Goal: Task Accomplishment & Management: Manage account settings

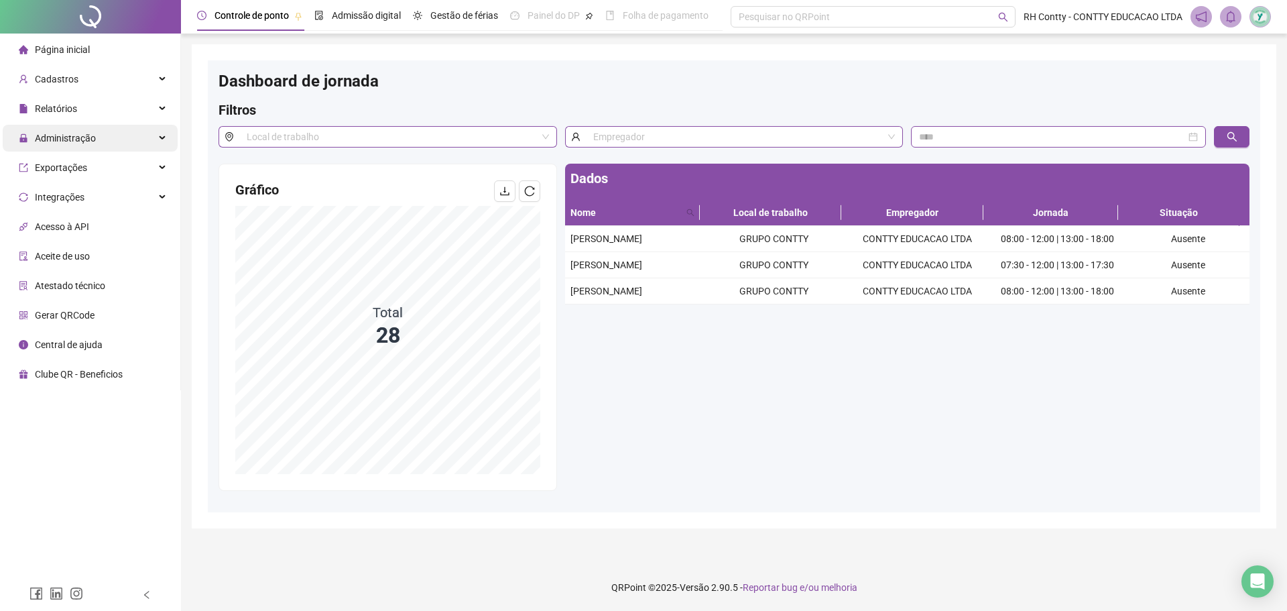
click at [106, 131] on div "Administração" at bounding box center [90, 138] width 175 height 27
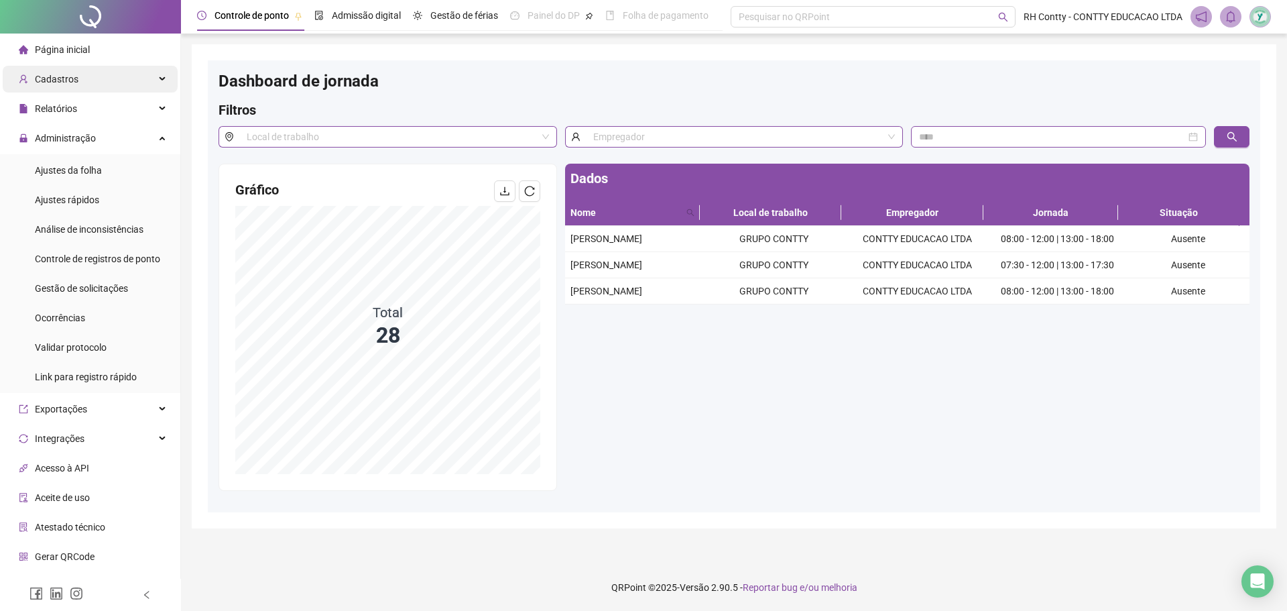
click at [121, 78] on div "Cadastros" at bounding box center [90, 79] width 175 height 27
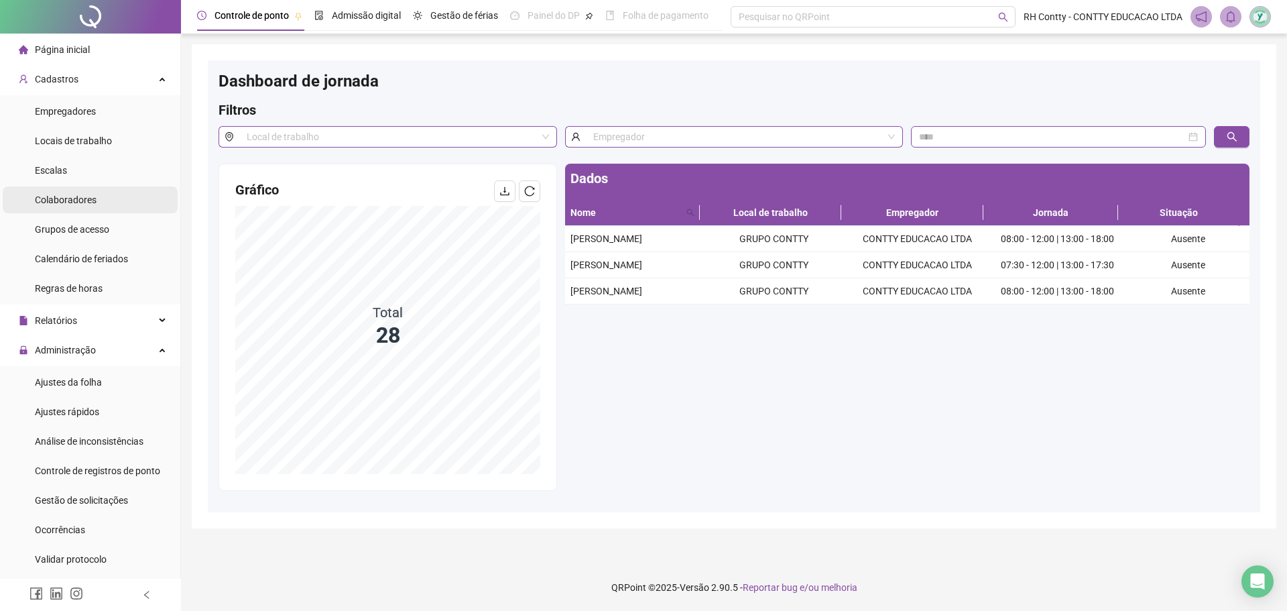
click at [90, 202] on span "Colaboradores" at bounding box center [66, 199] width 62 height 11
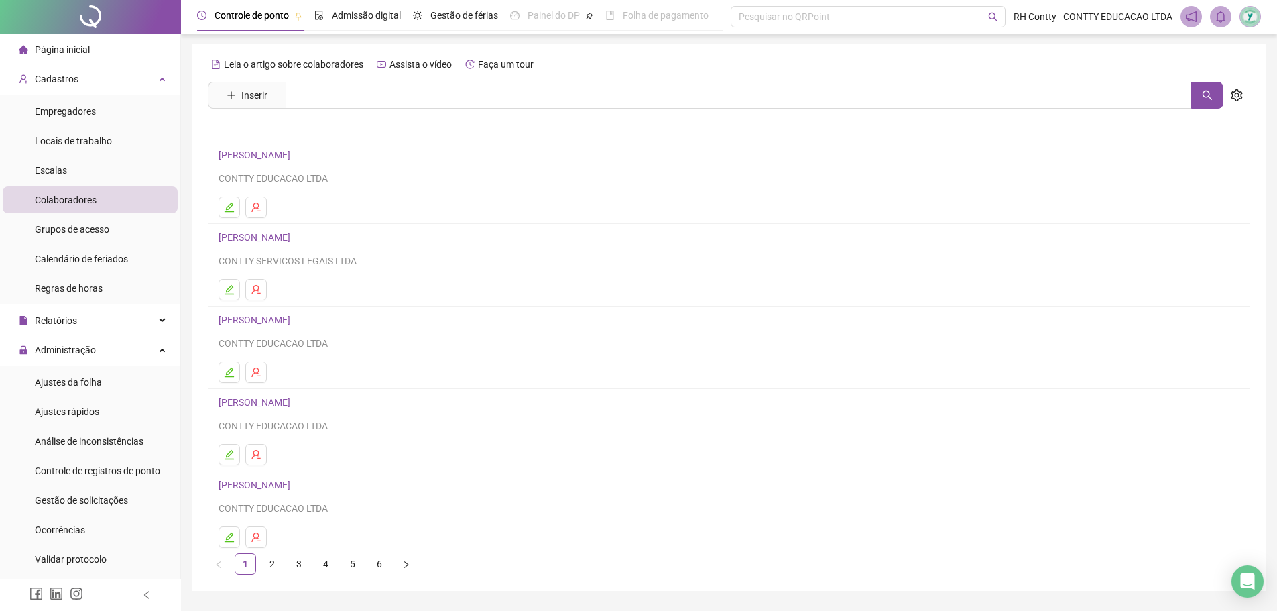
click at [294, 397] on link "[PERSON_NAME]" at bounding box center [257, 402] width 76 height 11
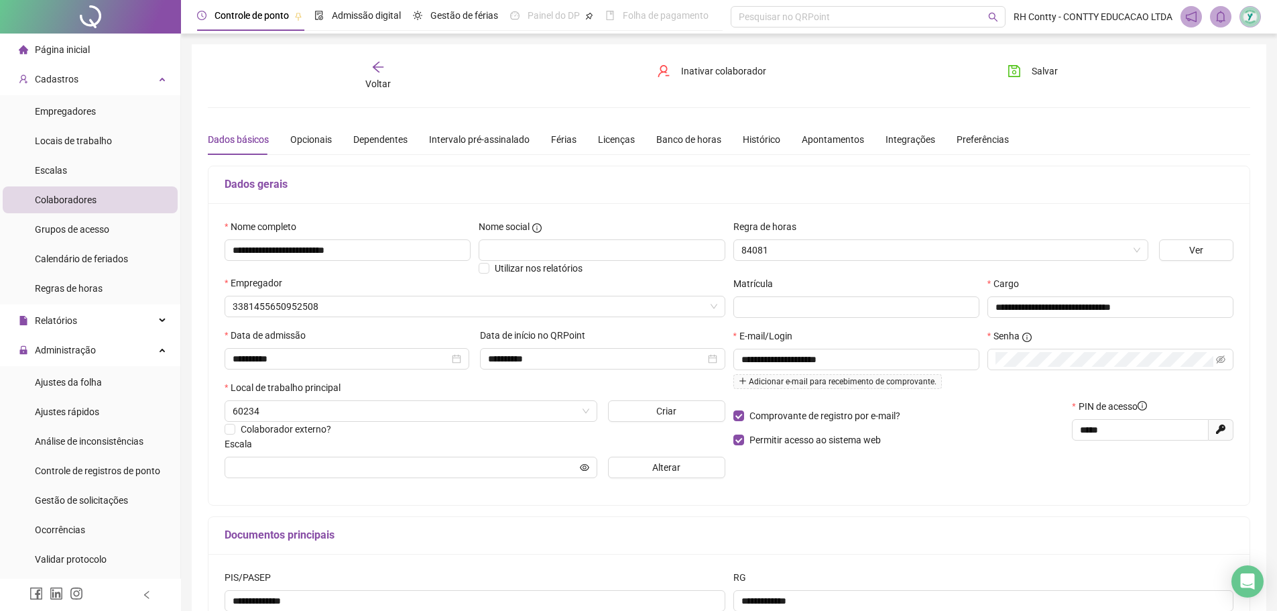
type input "**********"
click at [560, 136] on div "Férias" at bounding box center [563, 139] width 25 height 15
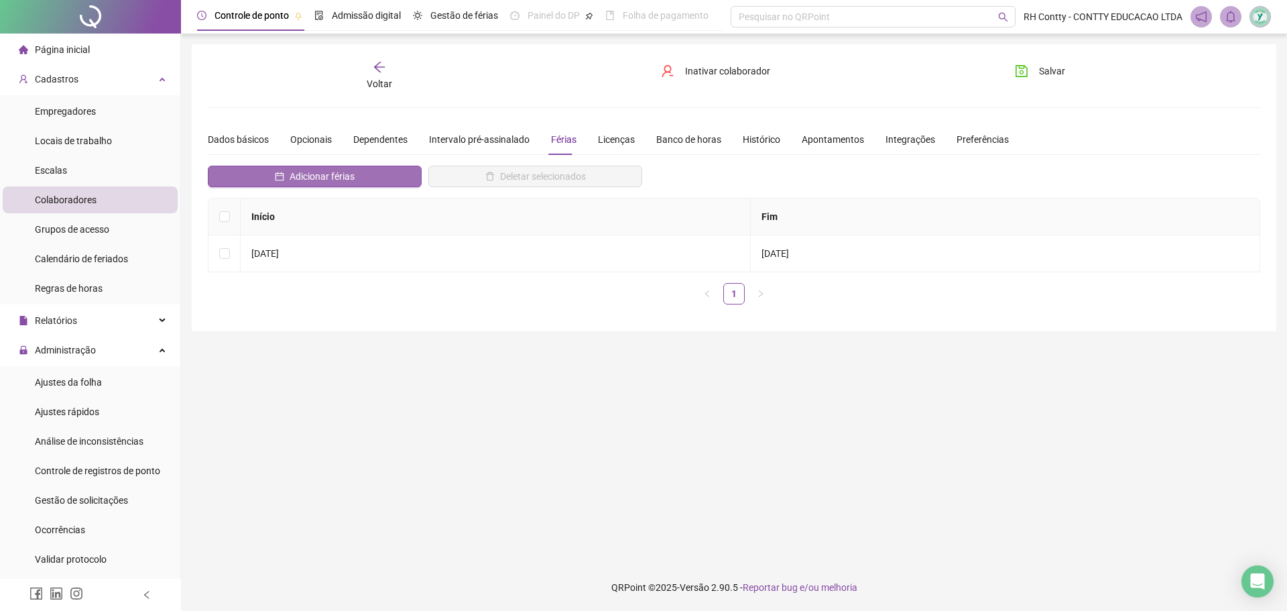
click at [356, 174] on button "Adicionar férias" at bounding box center [315, 176] width 214 height 21
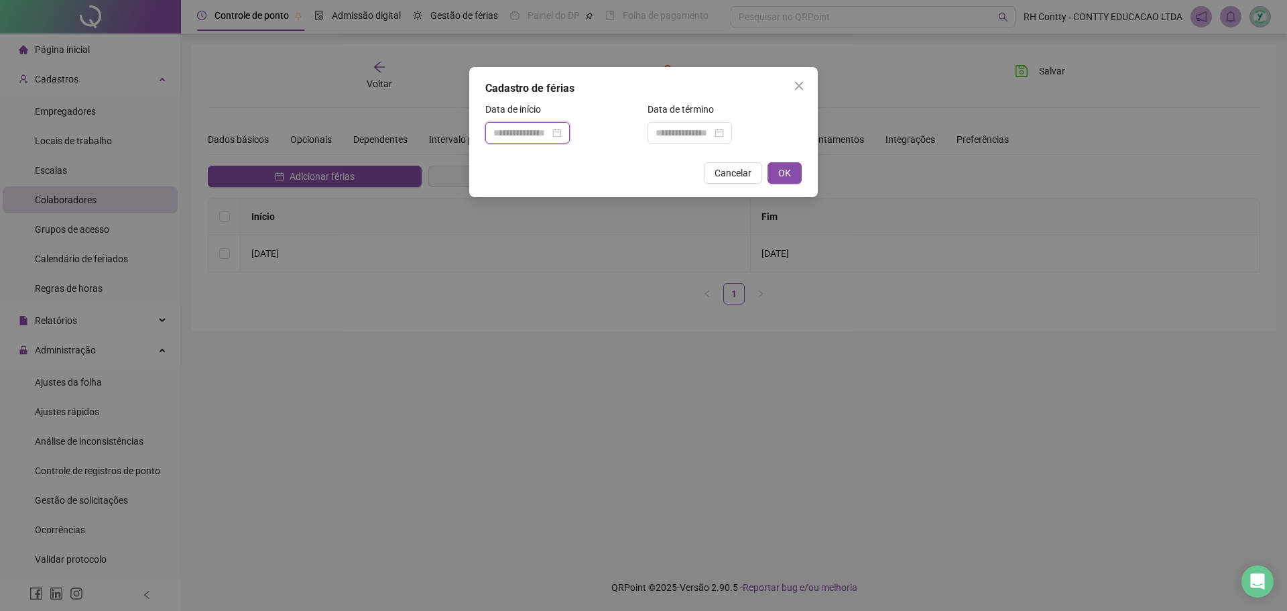
click at [538, 133] on input at bounding box center [521, 132] width 56 height 15
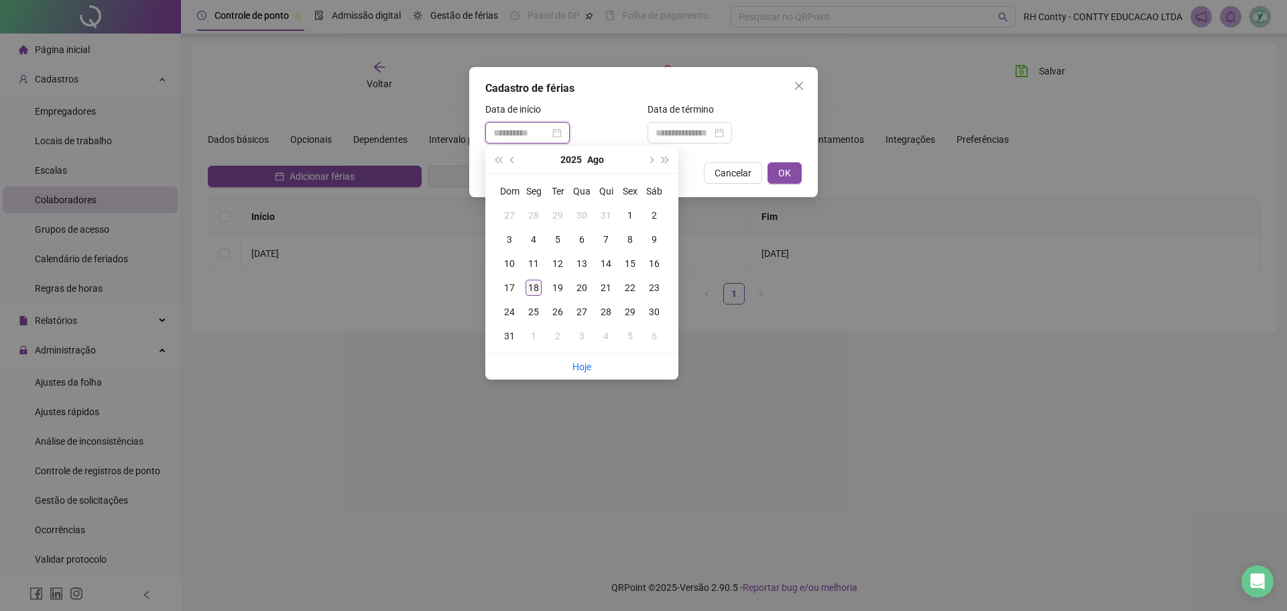
type input "**********"
click at [536, 284] on div "18" at bounding box center [534, 288] width 16 height 16
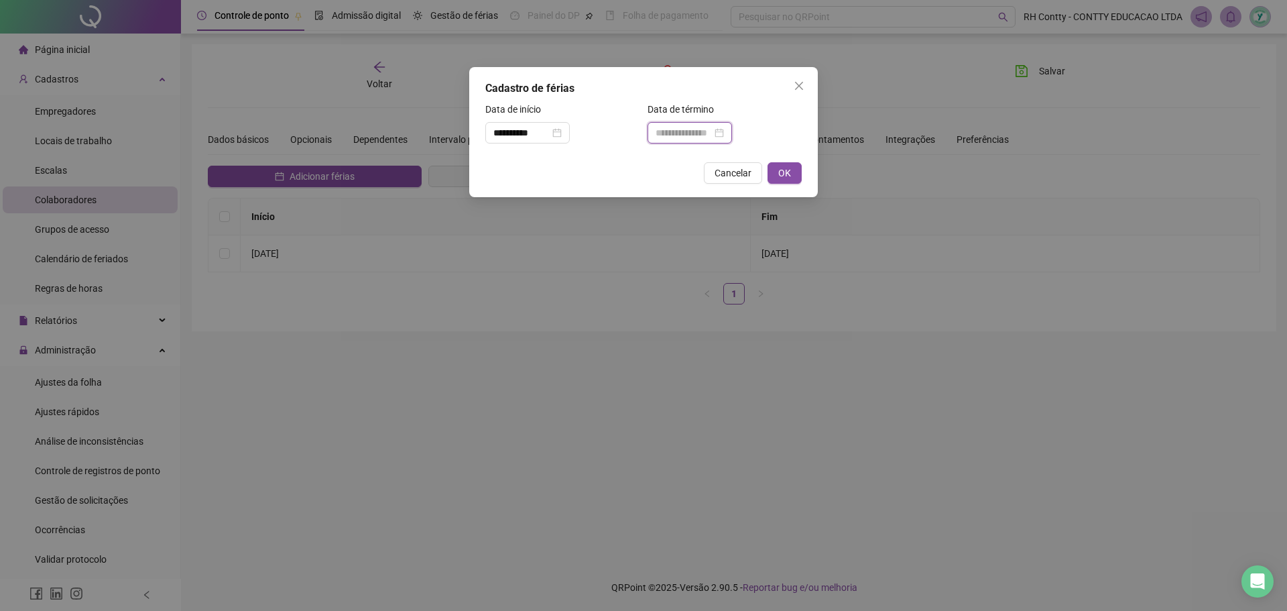
click at [702, 130] on input at bounding box center [684, 132] width 56 height 15
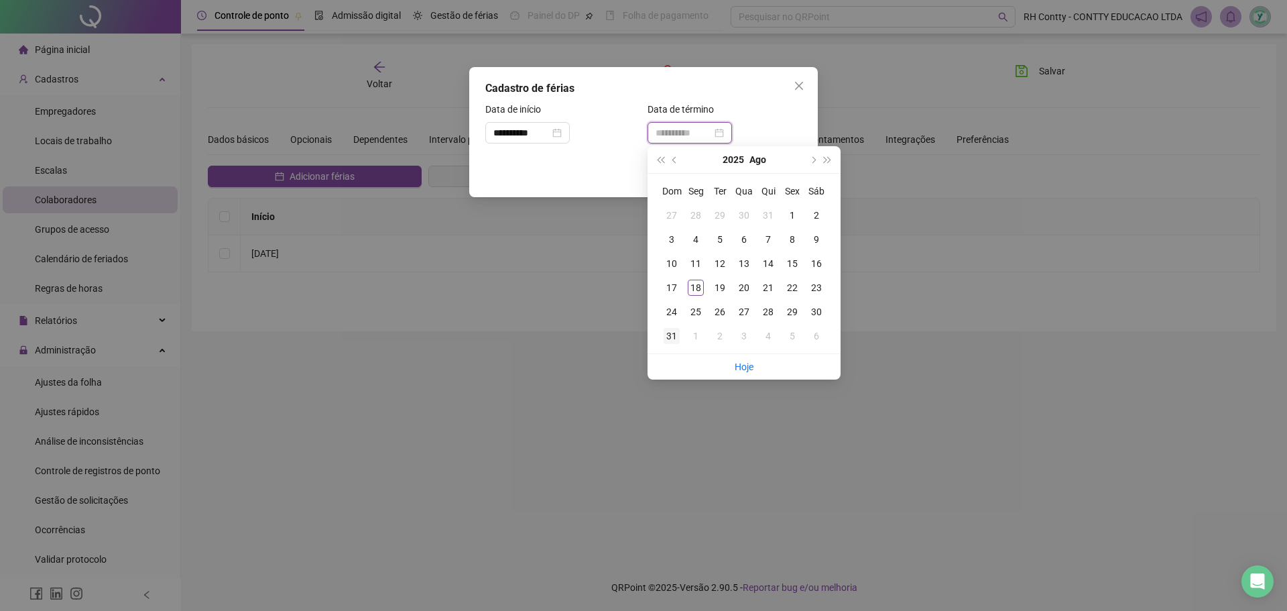
type input "**********"
click at [670, 338] on div "31" at bounding box center [672, 336] width 16 height 16
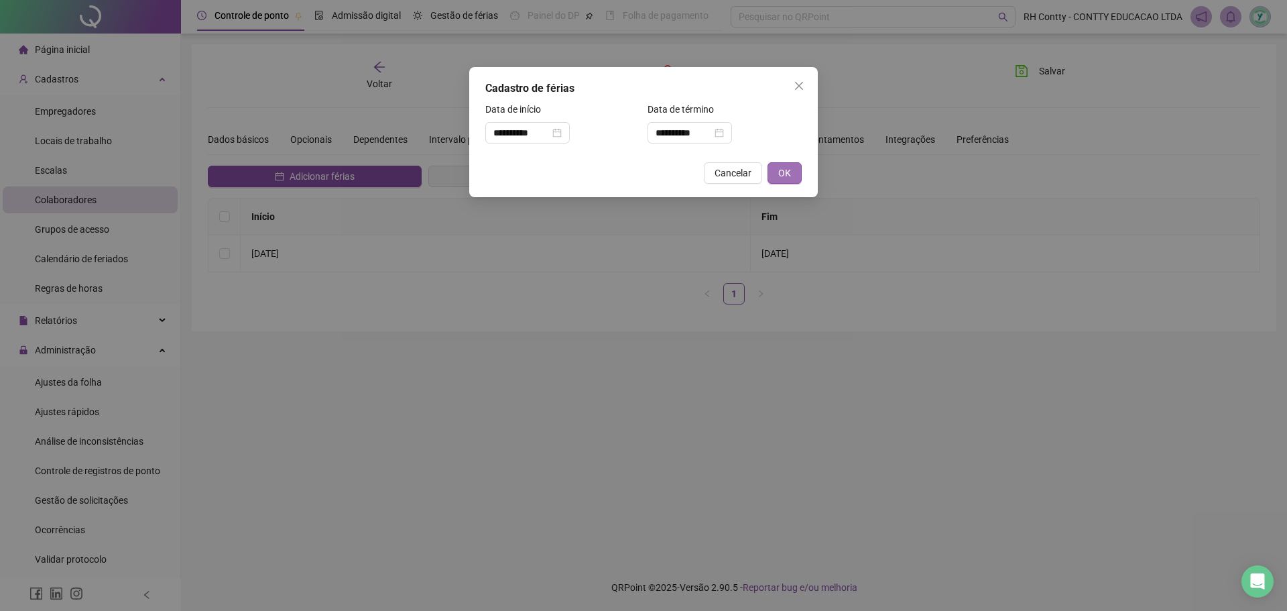
click at [793, 177] on button "OK" at bounding box center [785, 172] width 34 height 21
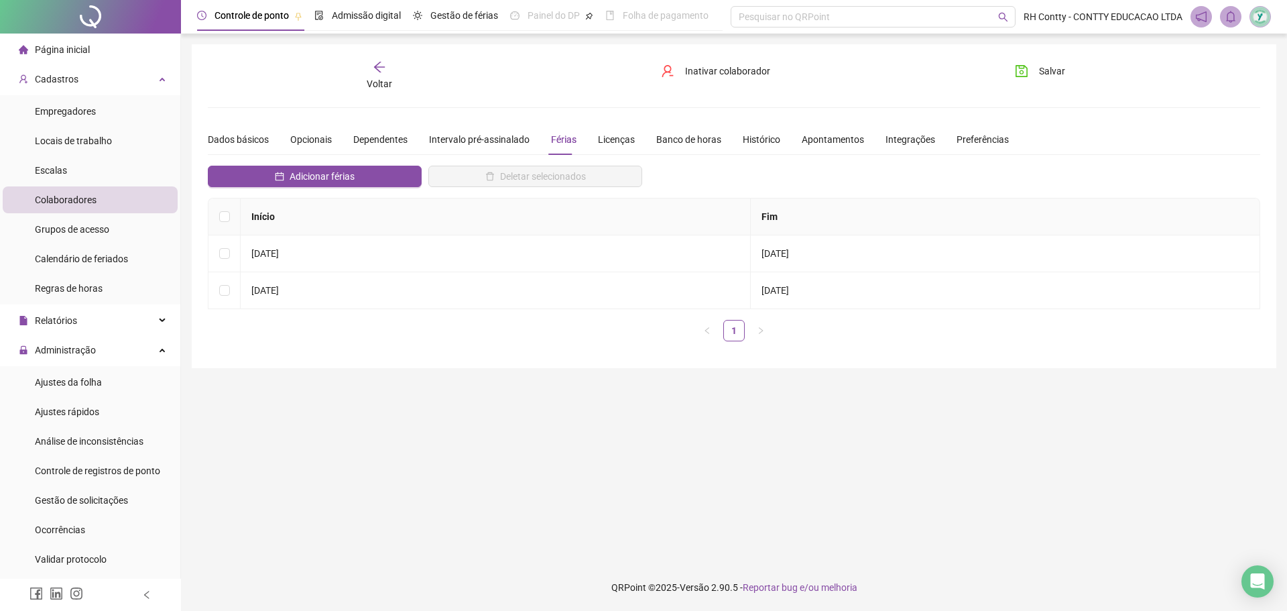
click at [79, 49] on span "Página inicial" at bounding box center [62, 49] width 55 height 11
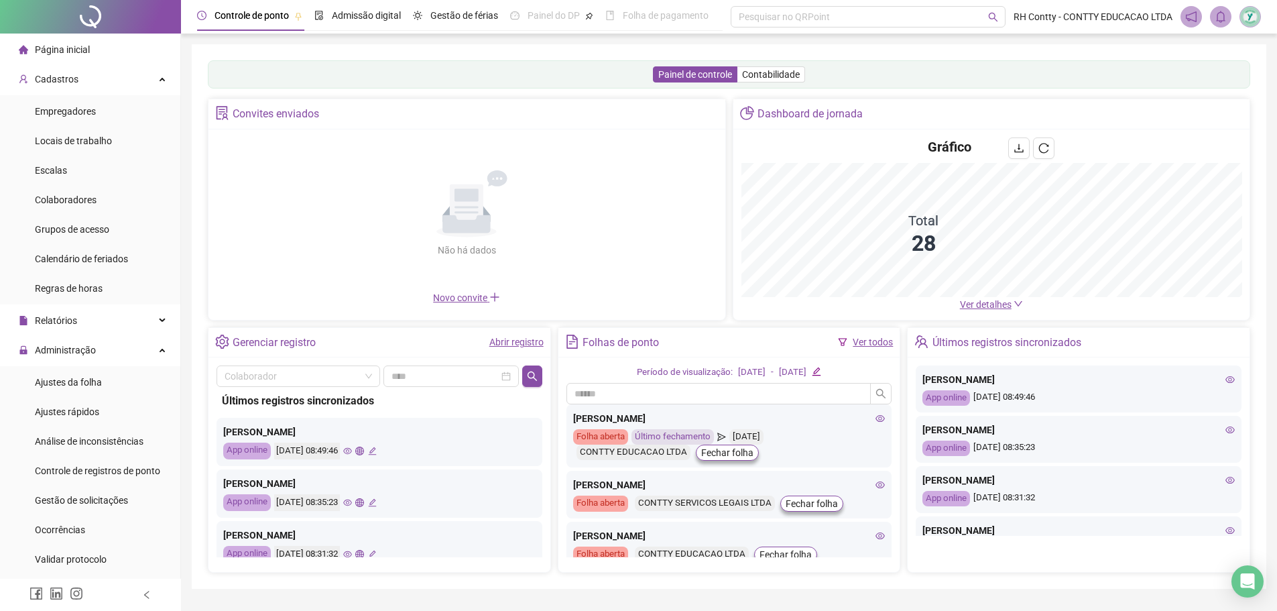
click at [981, 305] on span "Ver detalhes" at bounding box center [986, 304] width 52 height 11
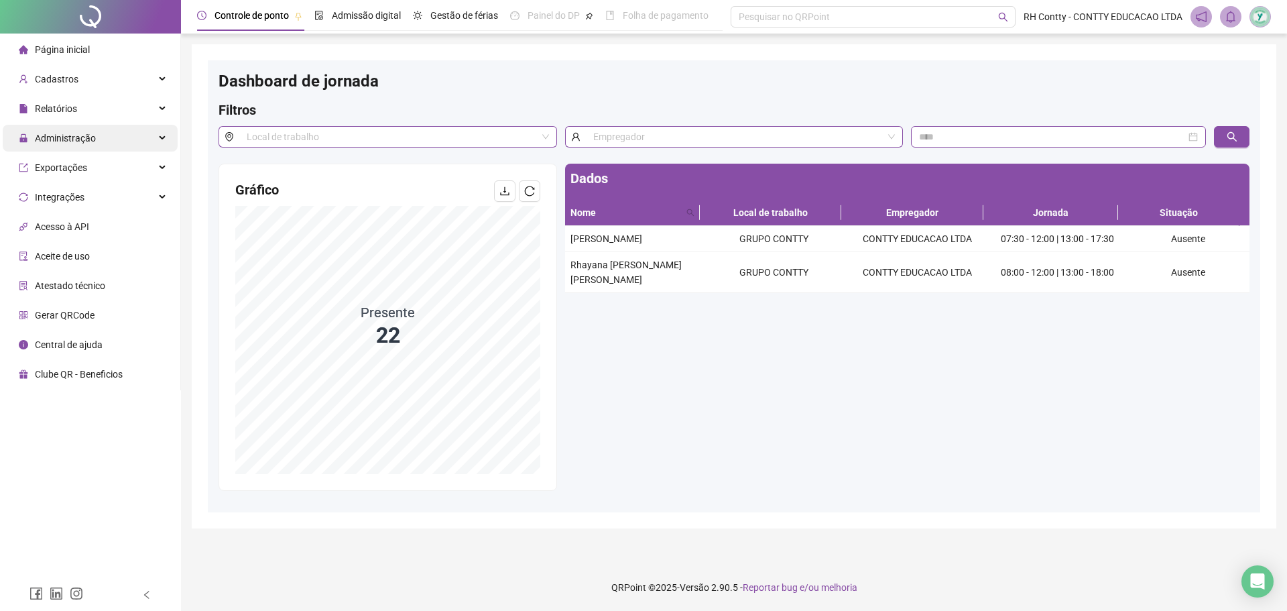
click at [90, 133] on span "Administração" at bounding box center [65, 138] width 61 height 11
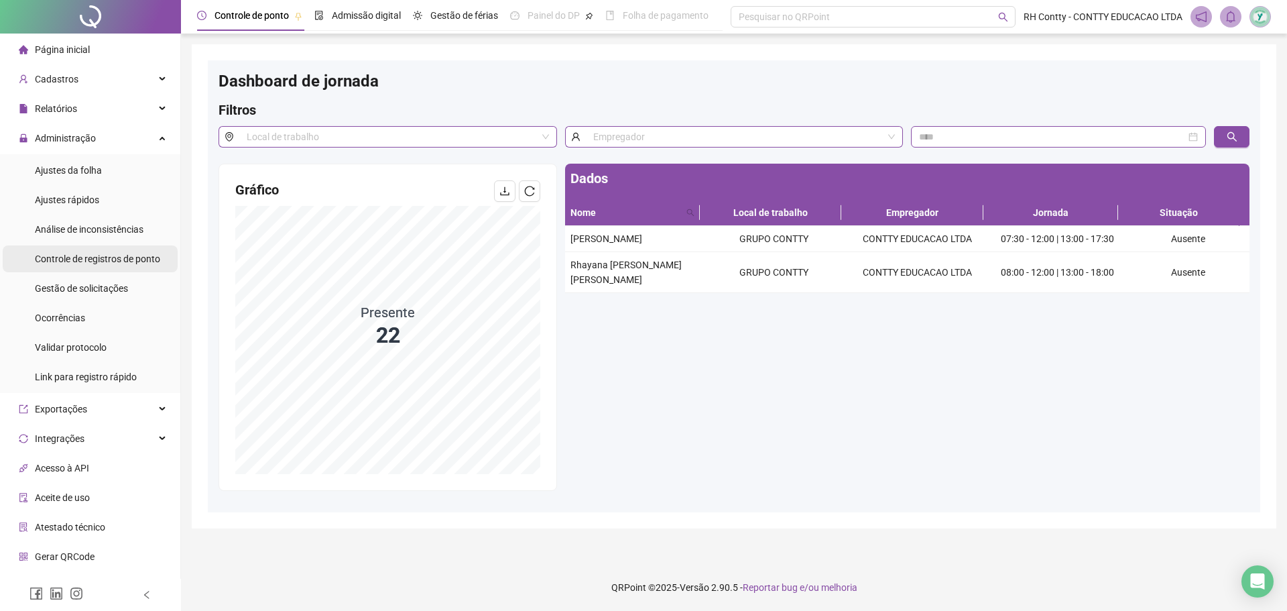
click at [124, 263] on span "Controle de registros de ponto" at bounding box center [97, 258] width 125 height 11
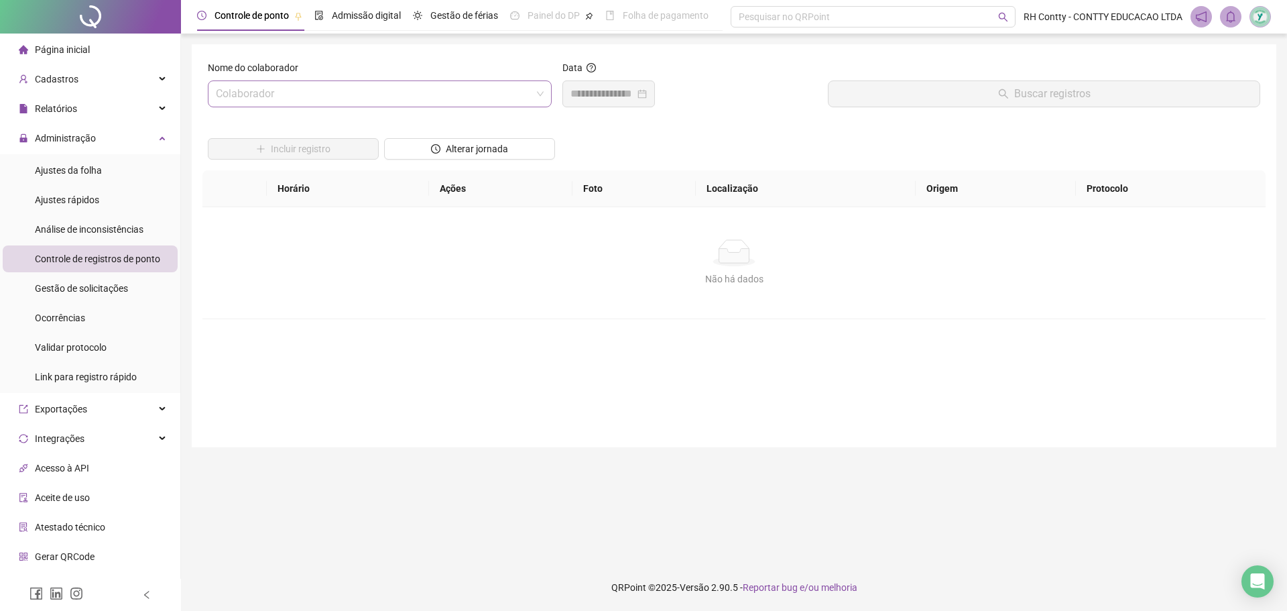
click at [397, 95] on input "search" at bounding box center [374, 93] width 316 height 25
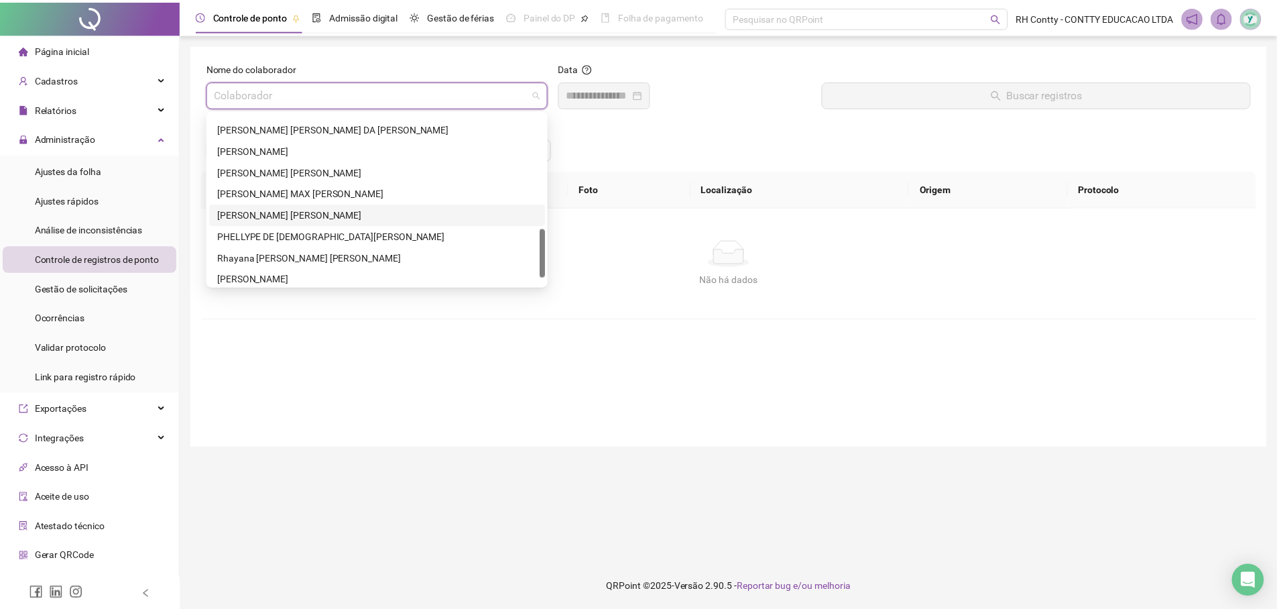
scroll to position [429, 0]
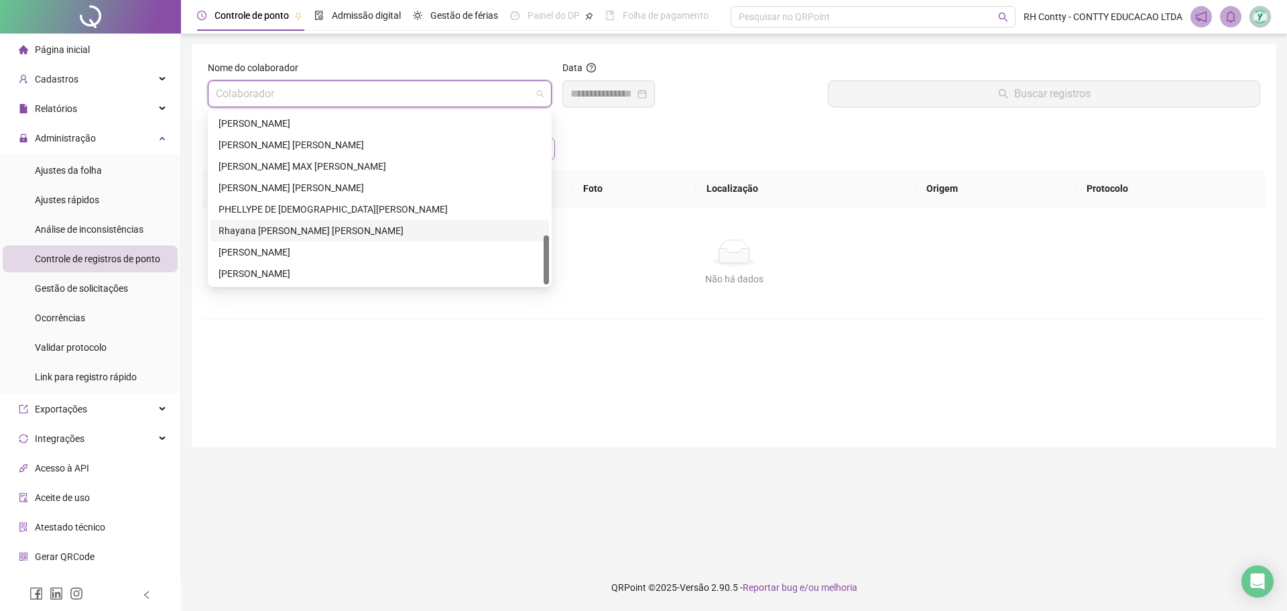
drag, startPoint x: 249, startPoint y: 229, endPoint x: 494, endPoint y: 143, distance: 259.9
click at [251, 229] on div "[PERSON_NAME]" at bounding box center [380, 230] width 322 height 15
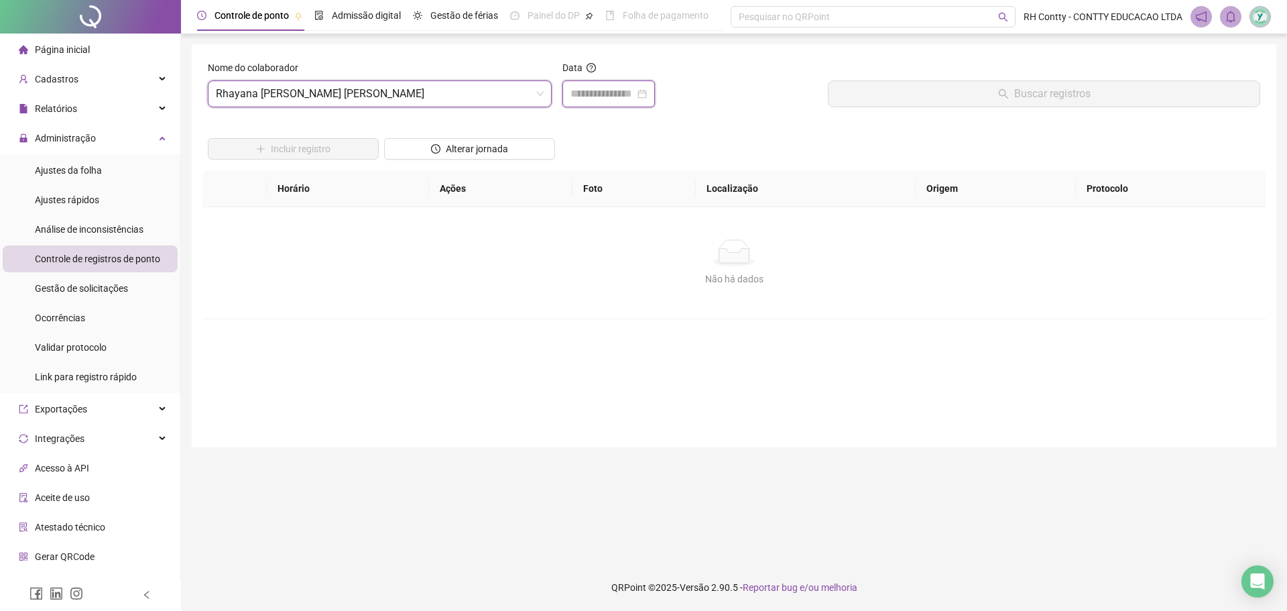
click at [607, 92] on input at bounding box center [602, 94] width 64 height 16
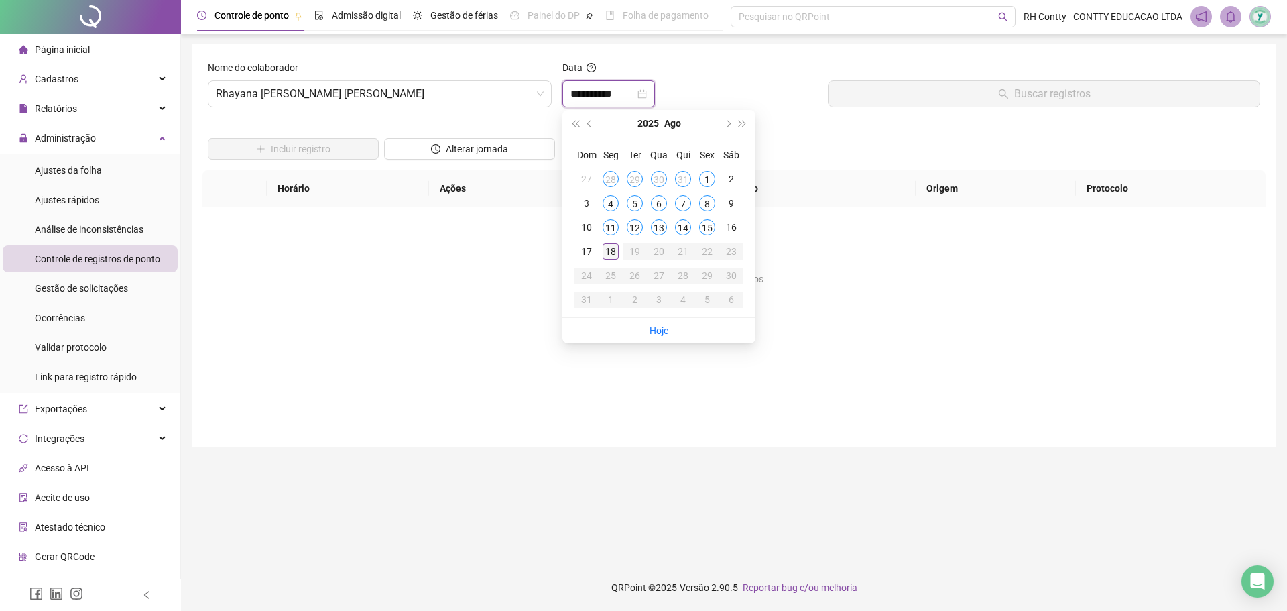
type input "**********"
click at [613, 248] on div "18" at bounding box center [611, 251] width 16 height 16
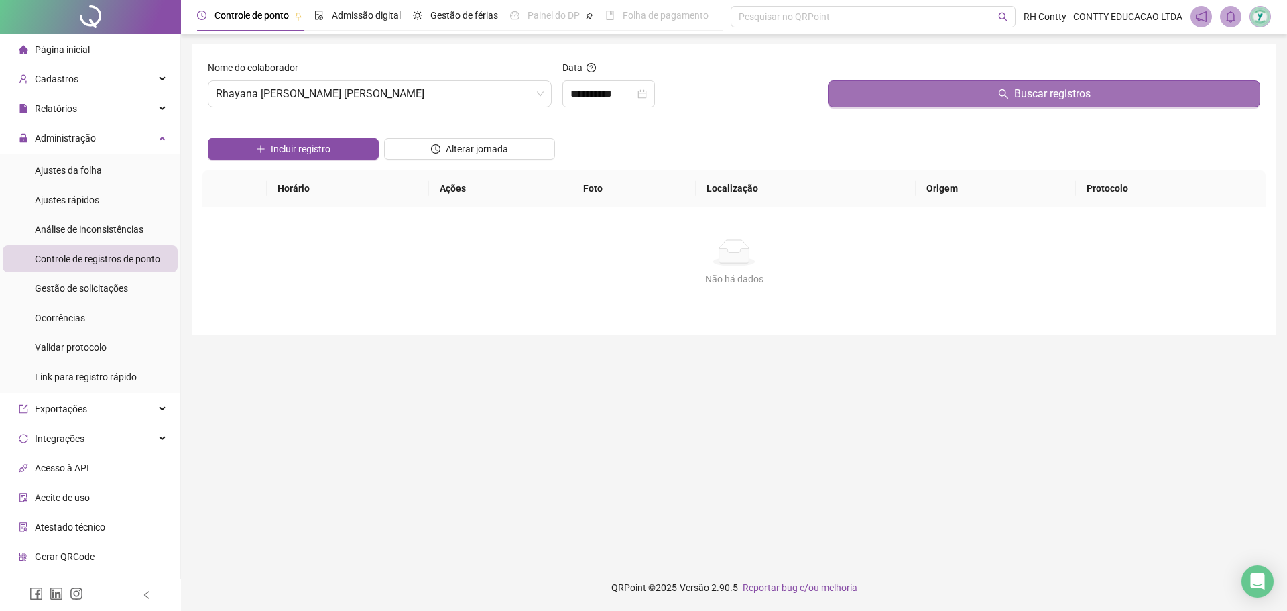
click at [886, 92] on button "Buscar registros" at bounding box center [1044, 93] width 432 height 27
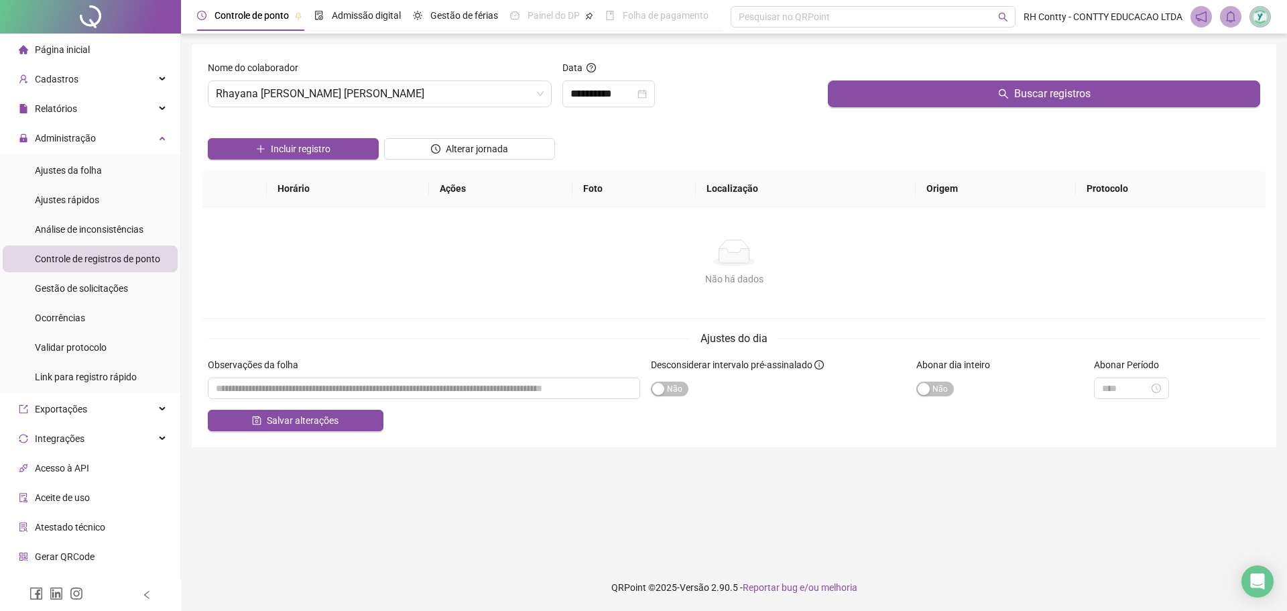
click at [674, 132] on div "Incluir registro Alterar jornada" at bounding box center [734, 144] width 1058 height 52
click at [88, 56] on div "Página inicial" at bounding box center [54, 49] width 71 height 27
